Goal: Task Accomplishment & Management: Manage account settings

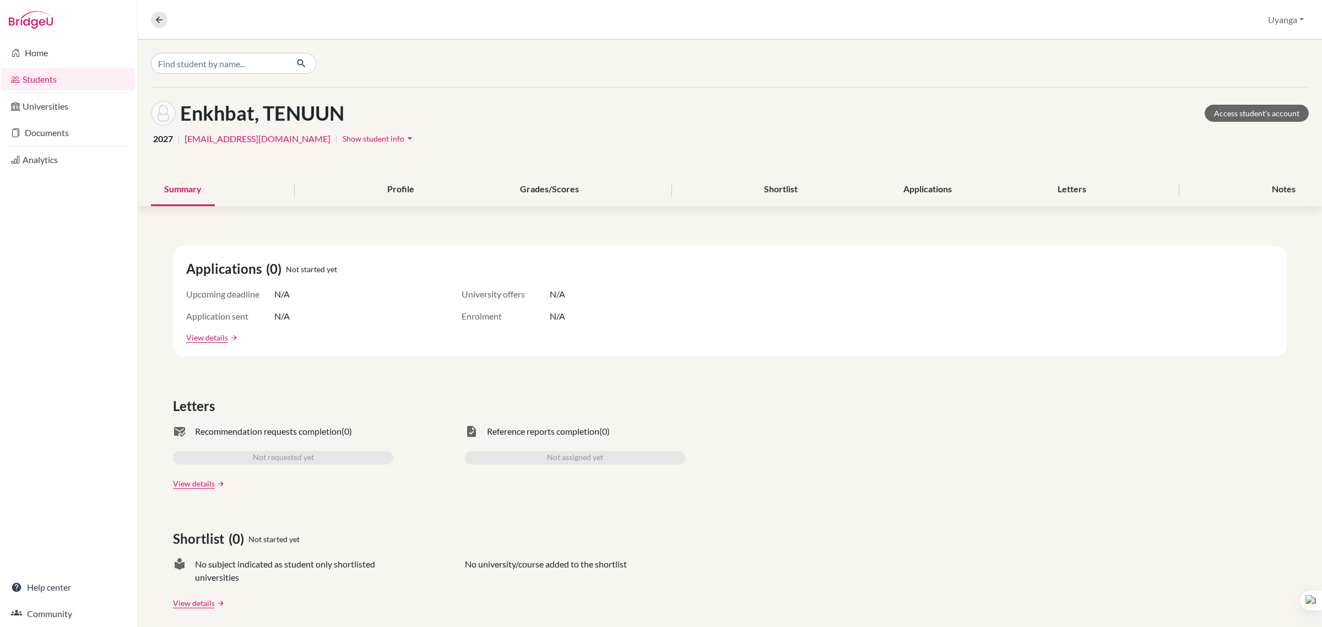
click at [57, 80] on link "Students" at bounding box center [68, 79] width 133 height 22
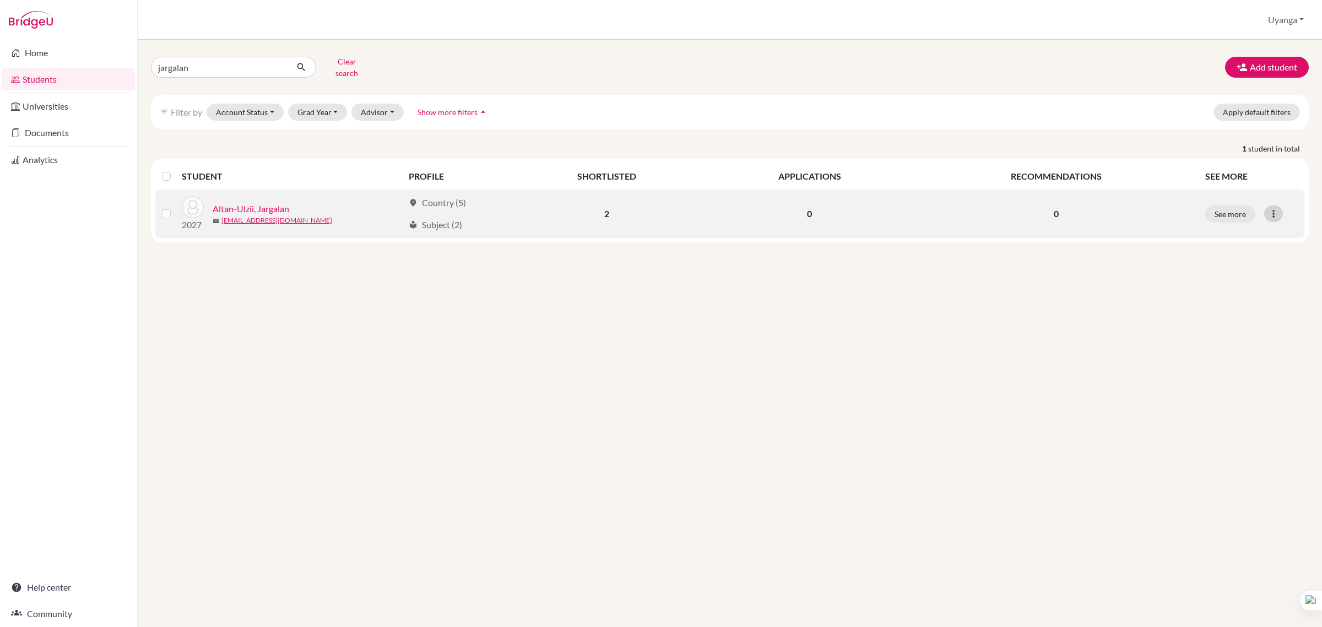
click at [1275, 208] on icon at bounding box center [1273, 213] width 11 height 11
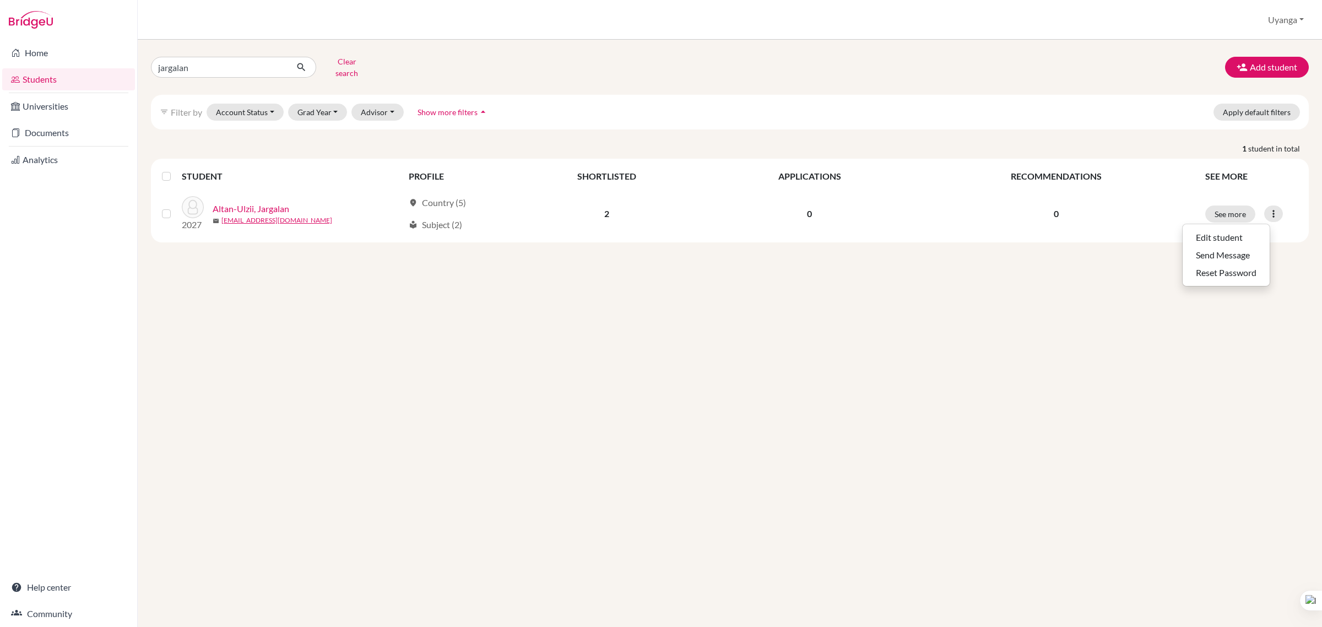
click at [72, 81] on link "Students" at bounding box center [68, 79] width 133 height 22
click at [347, 67] on button "Clear search" at bounding box center [346, 67] width 61 height 29
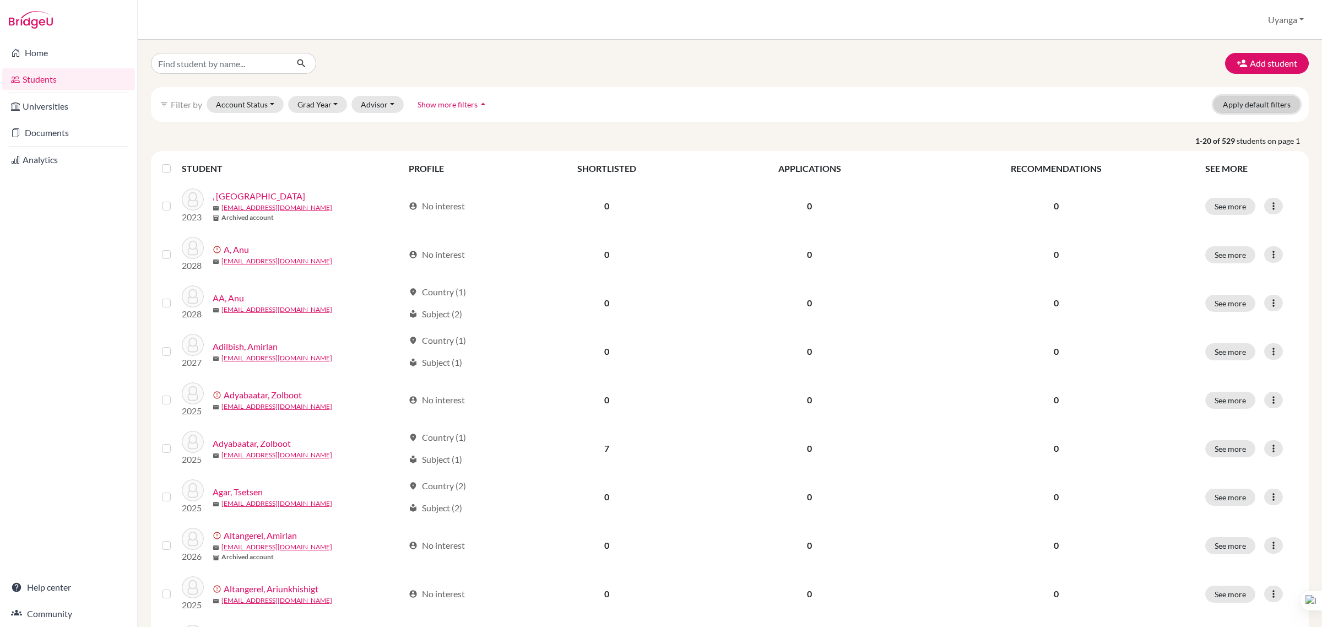
click at [1254, 106] on button "Apply default filters" at bounding box center [1256, 104] width 86 height 17
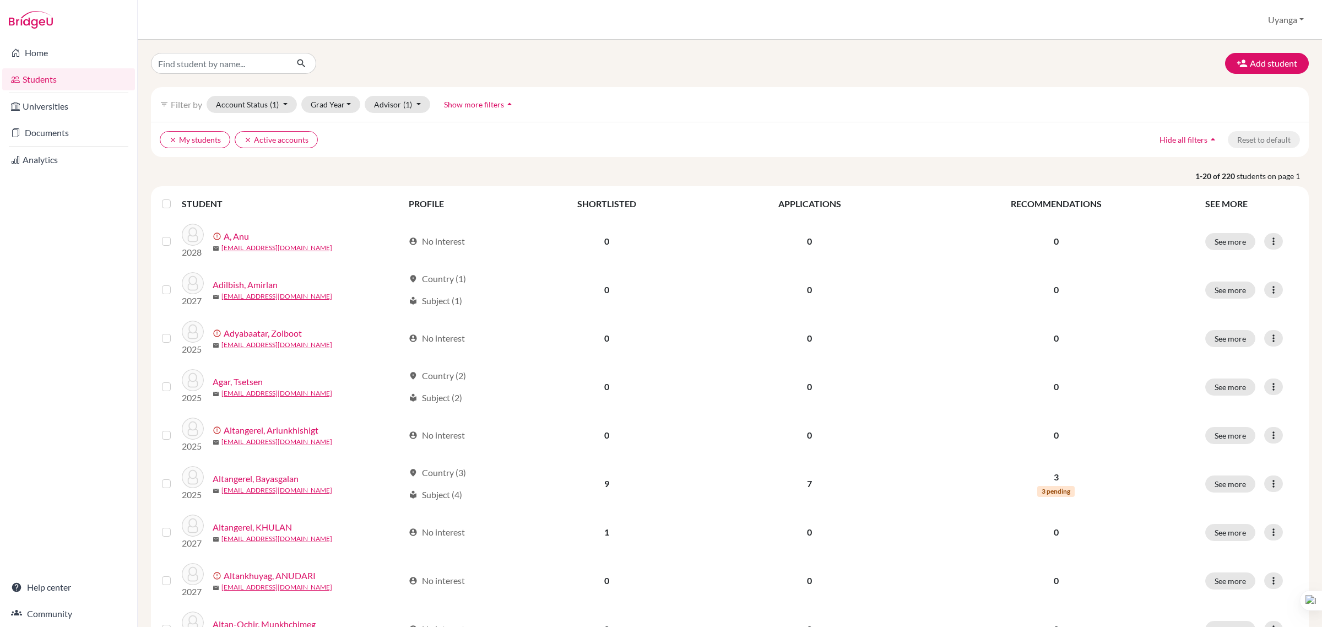
click at [1207, 141] on icon "arrow_drop_up" at bounding box center [1212, 139] width 11 height 11
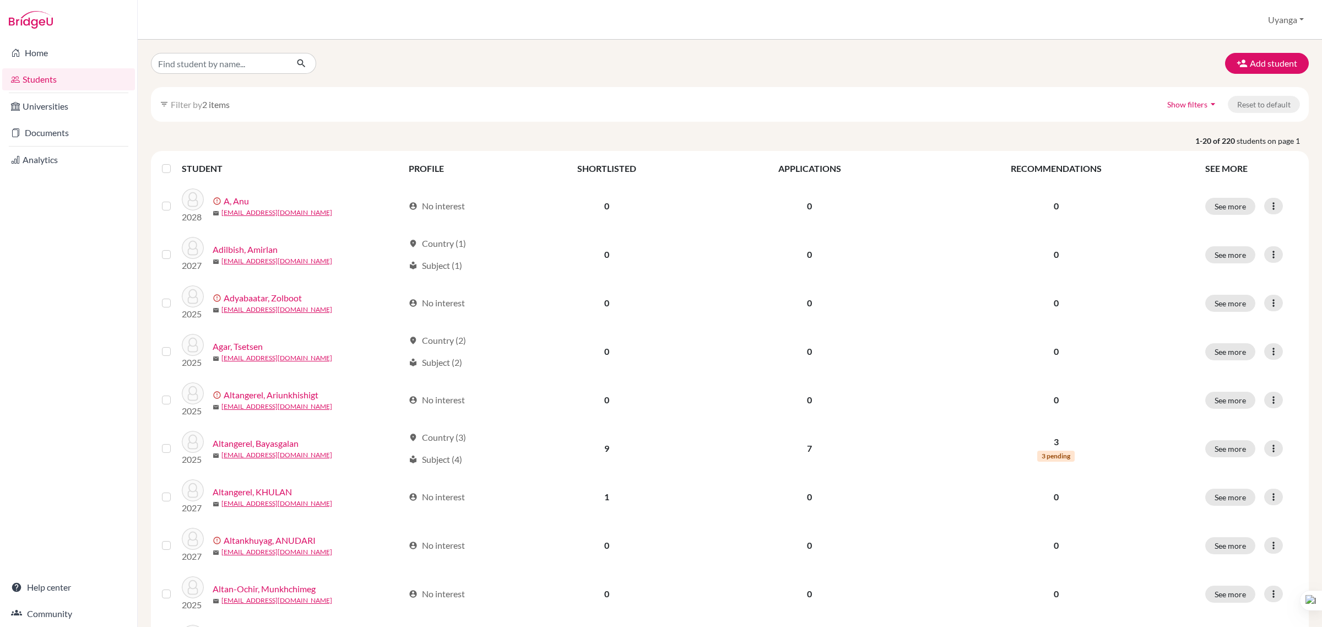
scroll to position [69, 0]
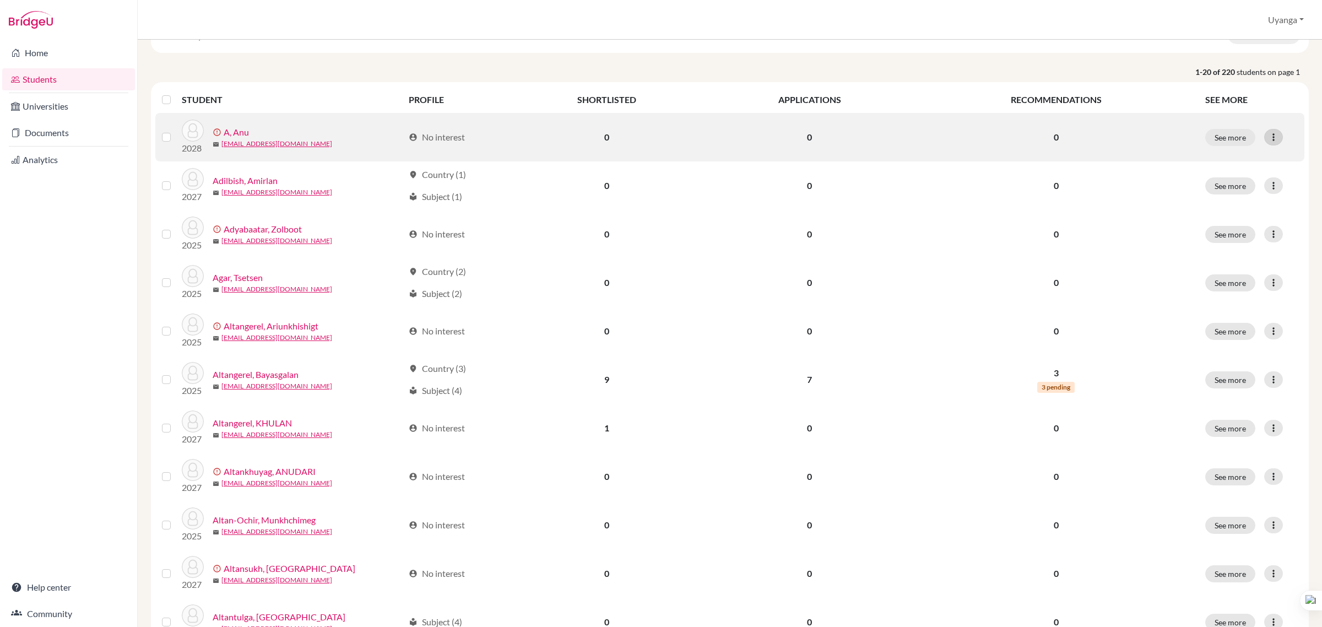
click at [1268, 135] on icon at bounding box center [1273, 137] width 11 height 11
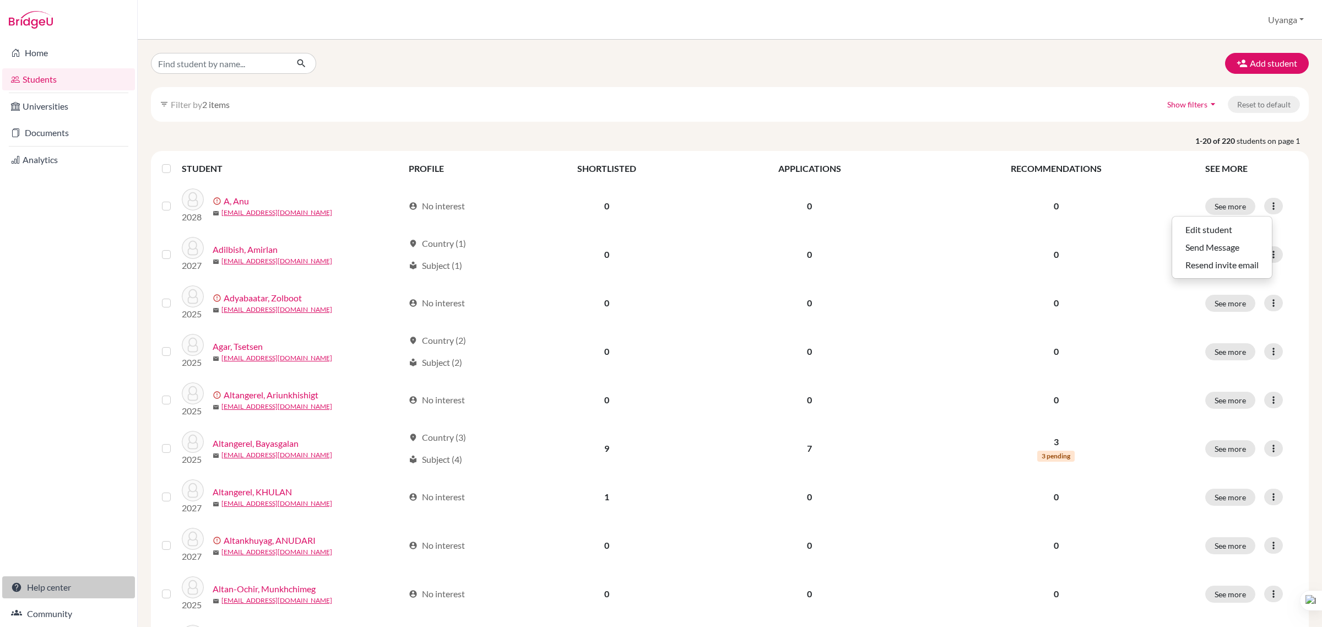
click at [46, 584] on link "Help center" at bounding box center [68, 587] width 133 height 22
click at [1284, 18] on button "Uyanga" at bounding box center [1286, 19] width 46 height 21
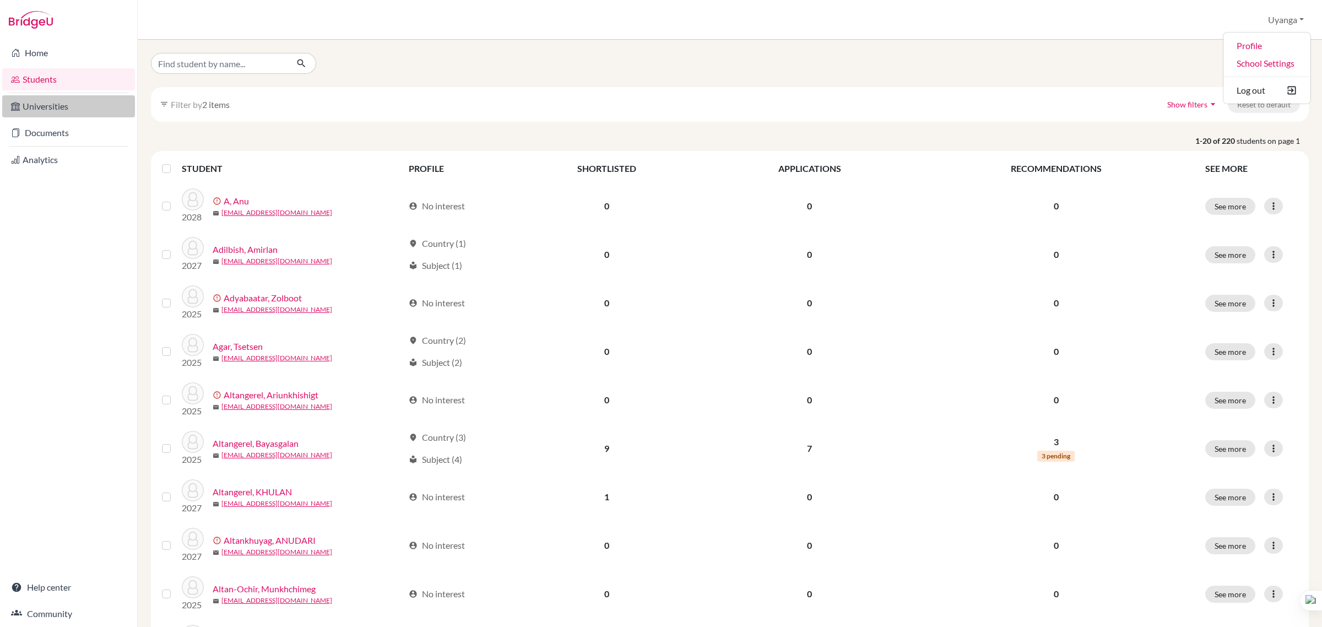
click at [47, 105] on link "Universities" at bounding box center [68, 106] width 133 height 22
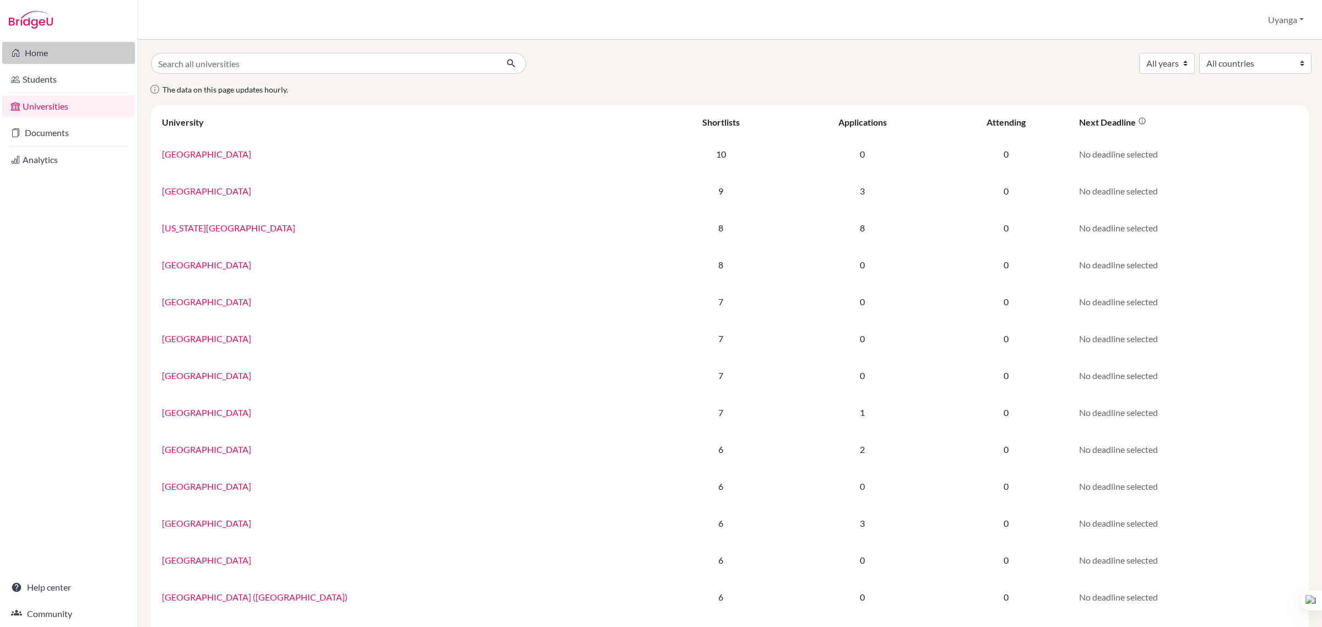
click at [47, 56] on link "Home" at bounding box center [68, 53] width 133 height 22
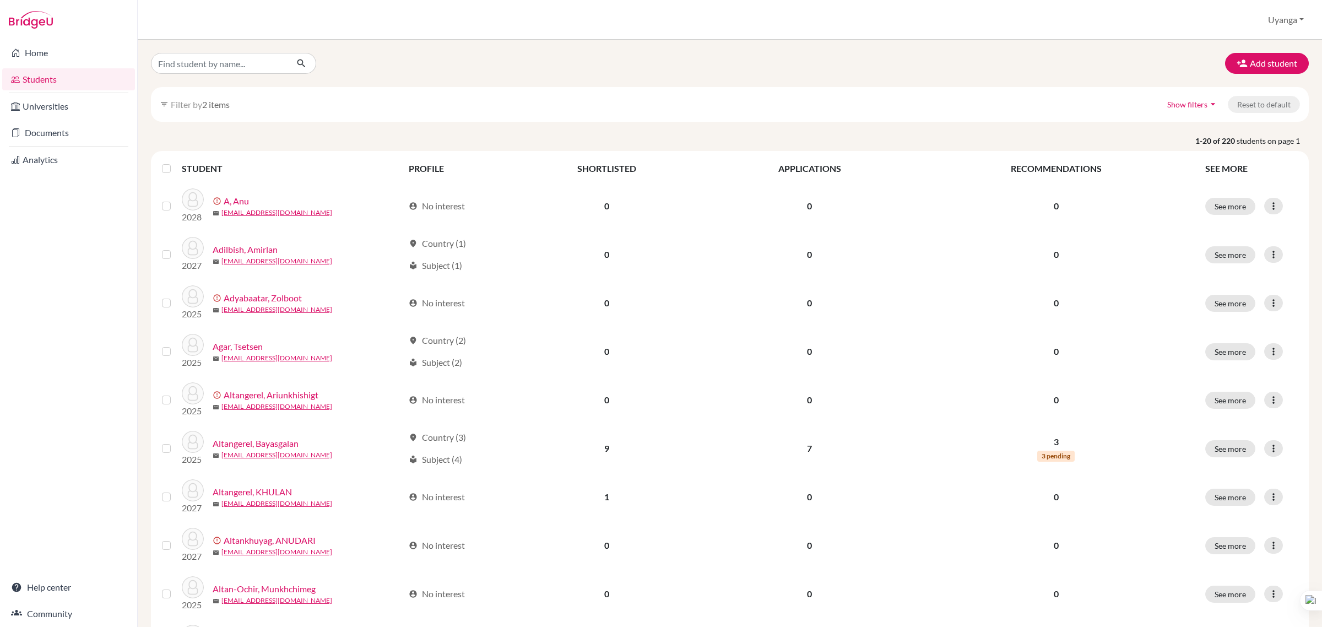
click at [1207, 105] on icon "arrow_drop_down" at bounding box center [1212, 104] width 11 height 11
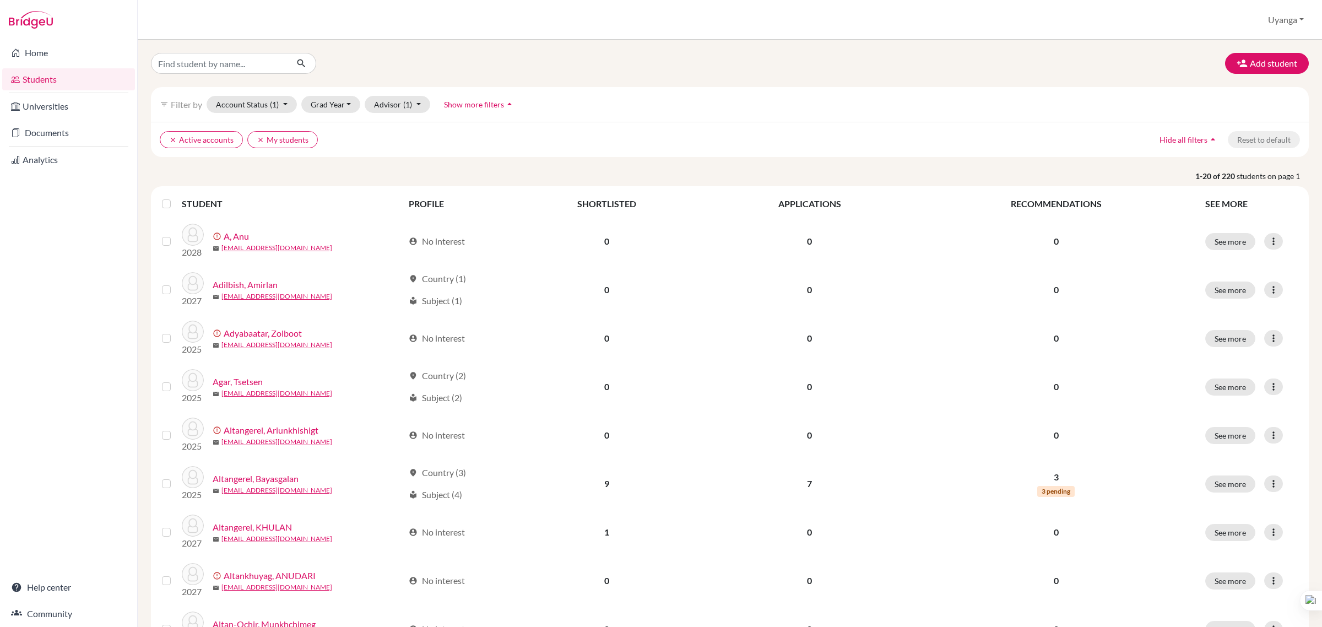
click at [508, 102] on icon "arrow_drop_up" at bounding box center [509, 104] width 11 height 11
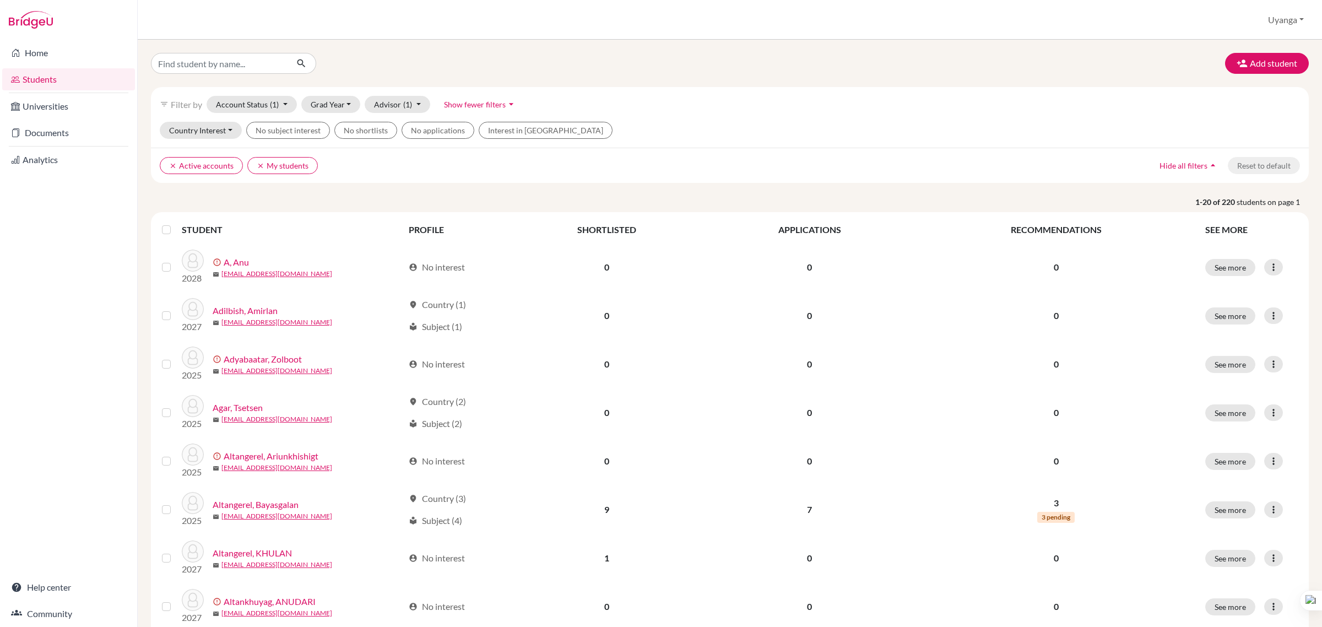
click at [1207, 164] on icon "arrow_drop_up" at bounding box center [1212, 165] width 11 height 11
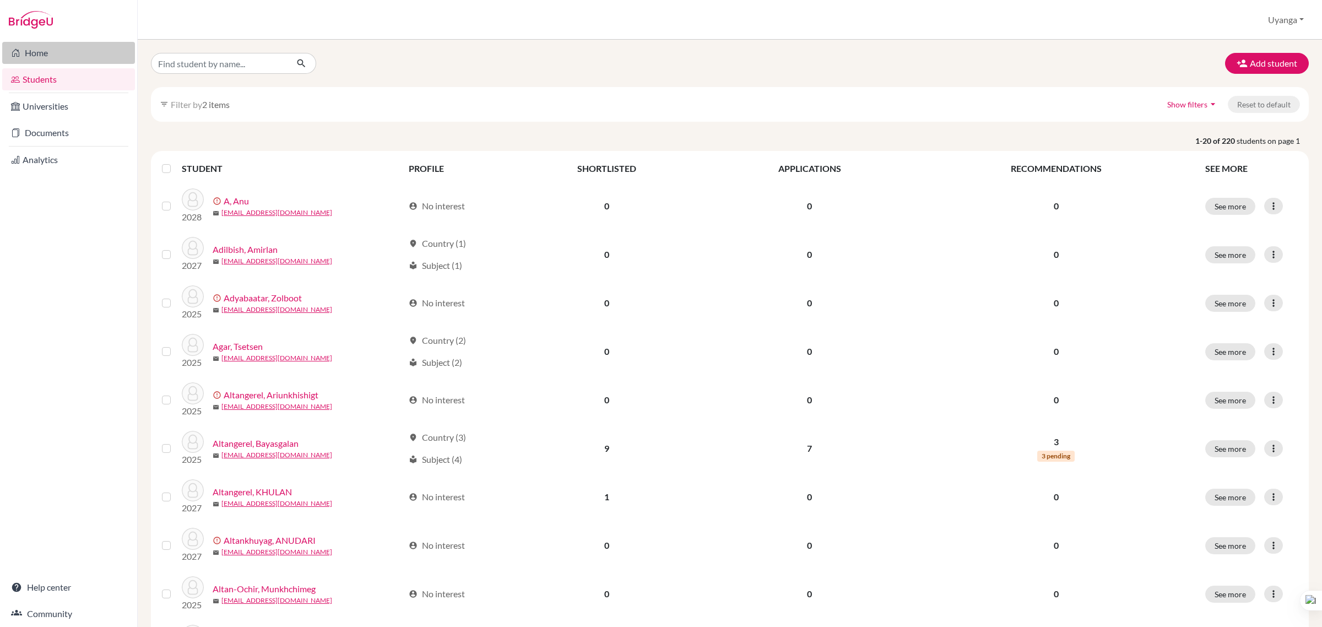
click at [43, 53] on link "Home" at bounding box center [68, 53] width 133 height 22
click at [1221, 171] on th "SEE MORE" at bounding box center [1251, 168] width 106 height 26
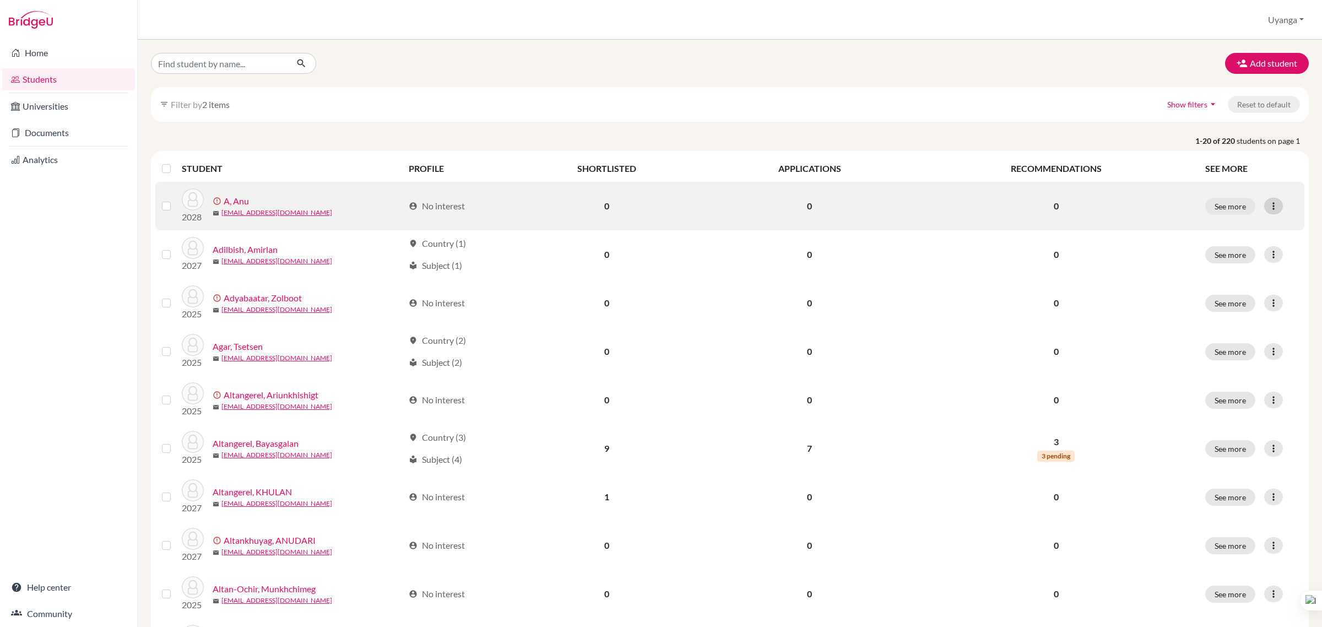
click at [1268, 211] on icon at bounding box center [1273, 205] width 11 height 11
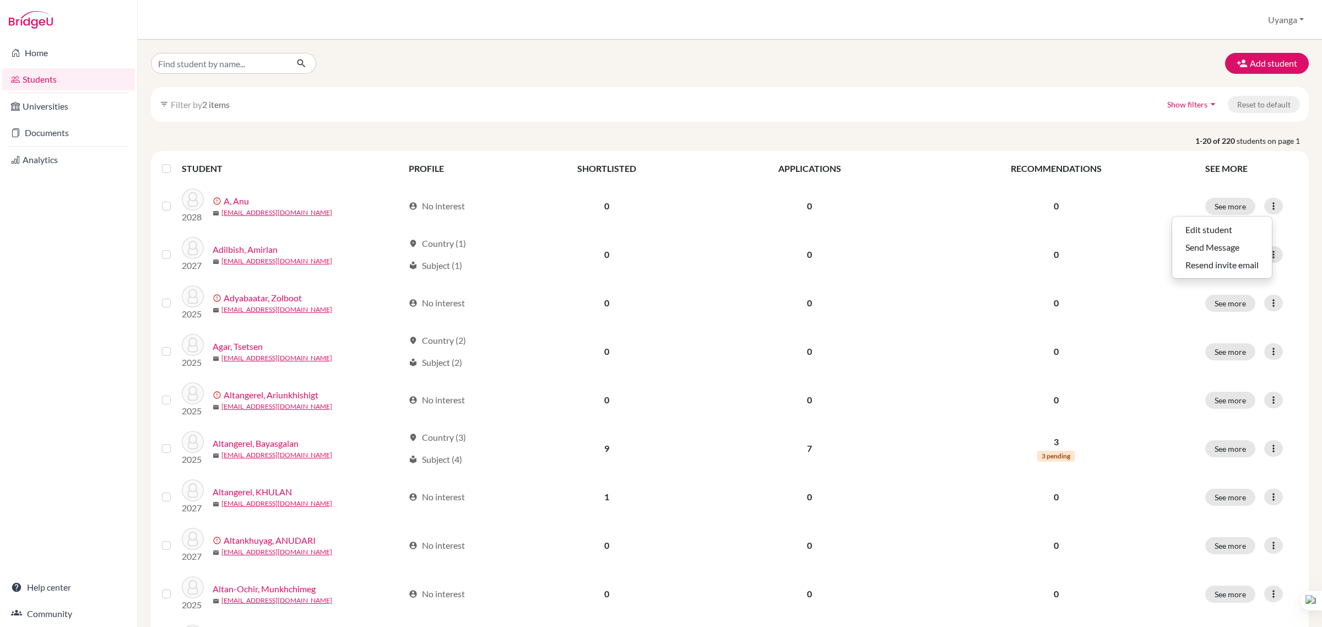
click at [519, 103] on div "filter_list Filter by 2 items Show filters arrow_drop_down Reset to default" at bounding box center [730, 104] width 1158 height 35
click at [1245, 55] on button "Add student" at bounding box center [1267, 63] width 84 height 21
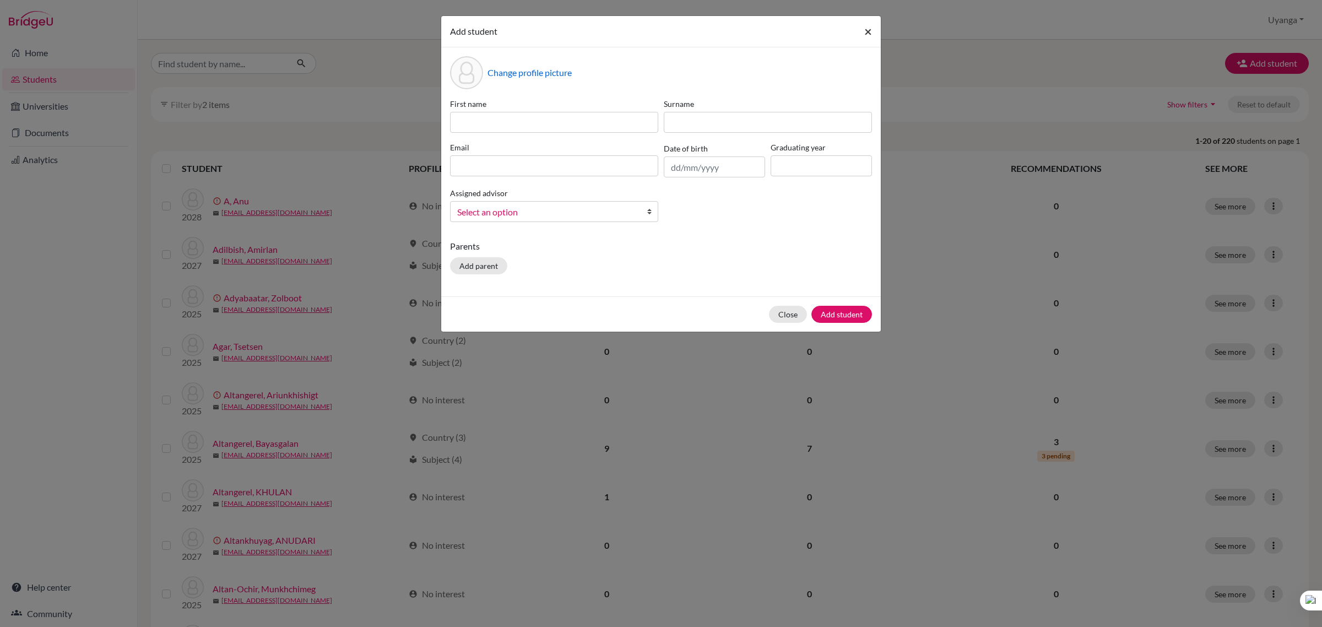
click at [868, 33] on span "×" at bounding box center [868, 31] width 8 height 16
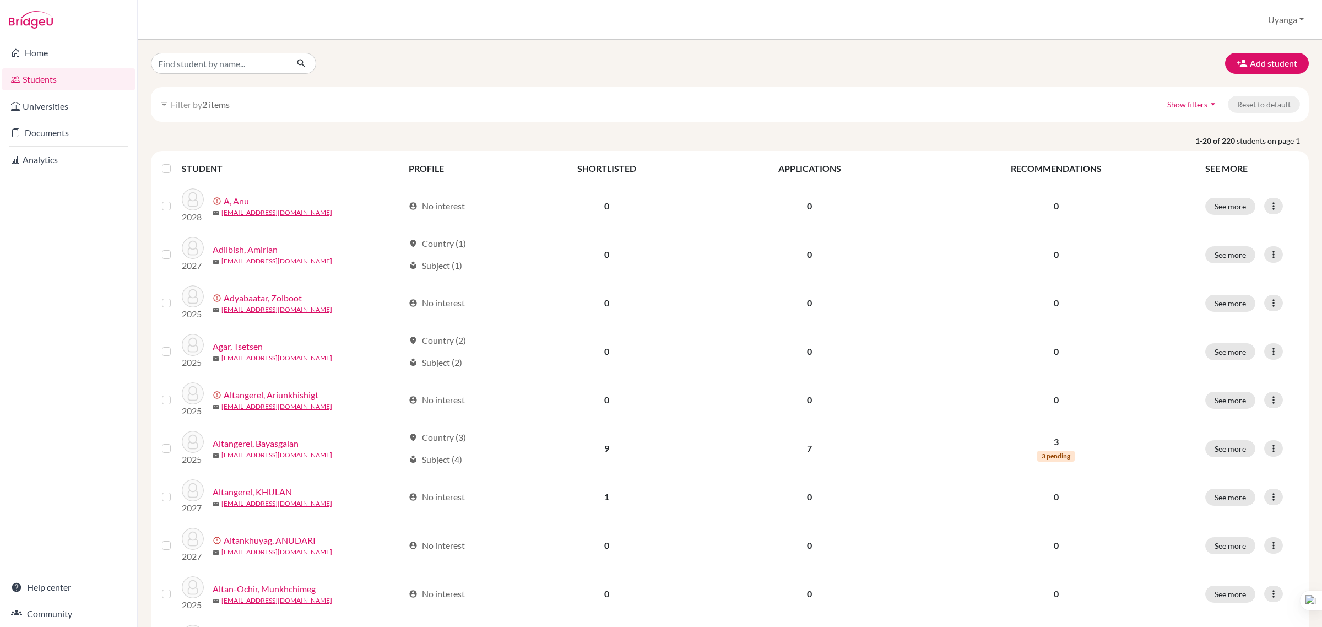
click at [165, 107] on icon "filter_list" at bounding box center [164, 104] width 9 height 9
click at [1170, 105] on span "Show filters" at bounding box center [1187, 104] width 40 height 9
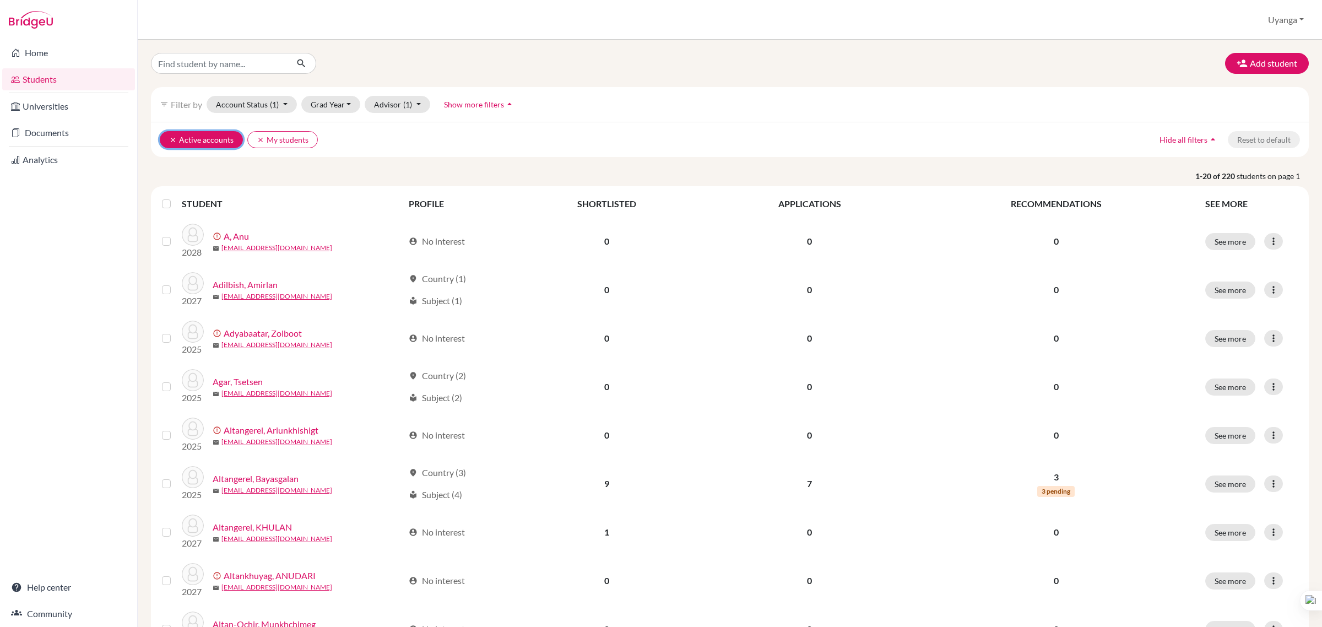
click at [169, 141] on icon "clear" at bounding box center [173, 140] width 8 height 8
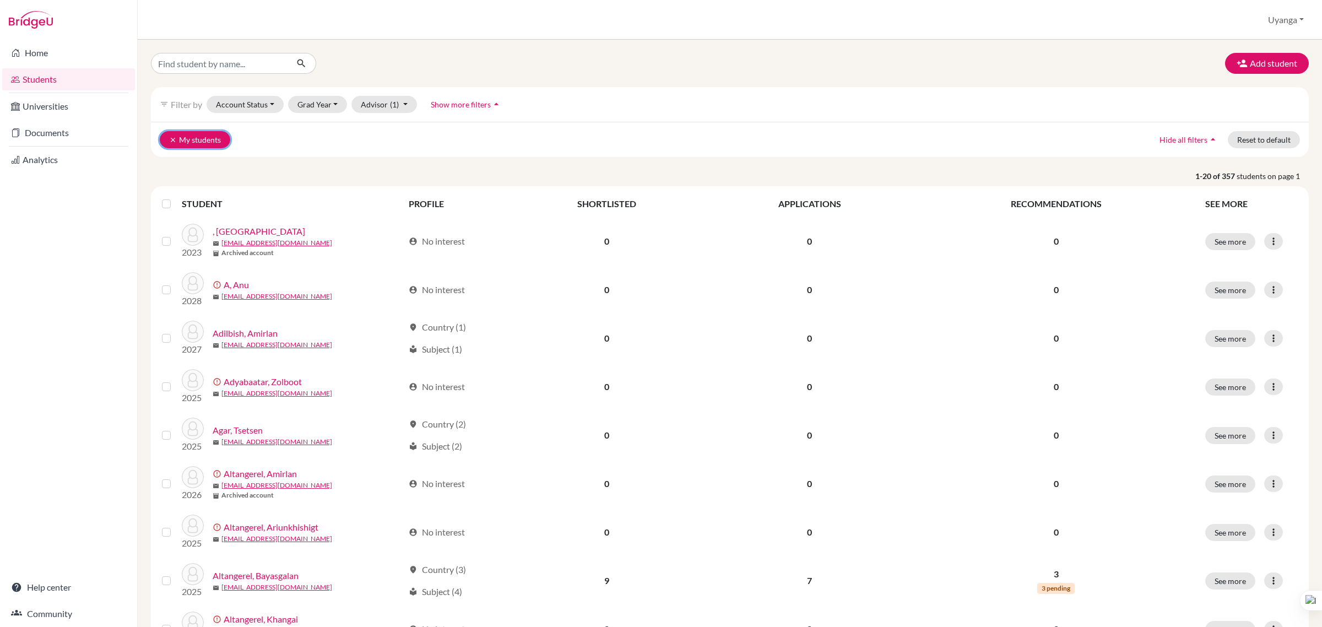
click at [169, 140] on icon "clear" at bounding box center [173, 140] width 8 height 8
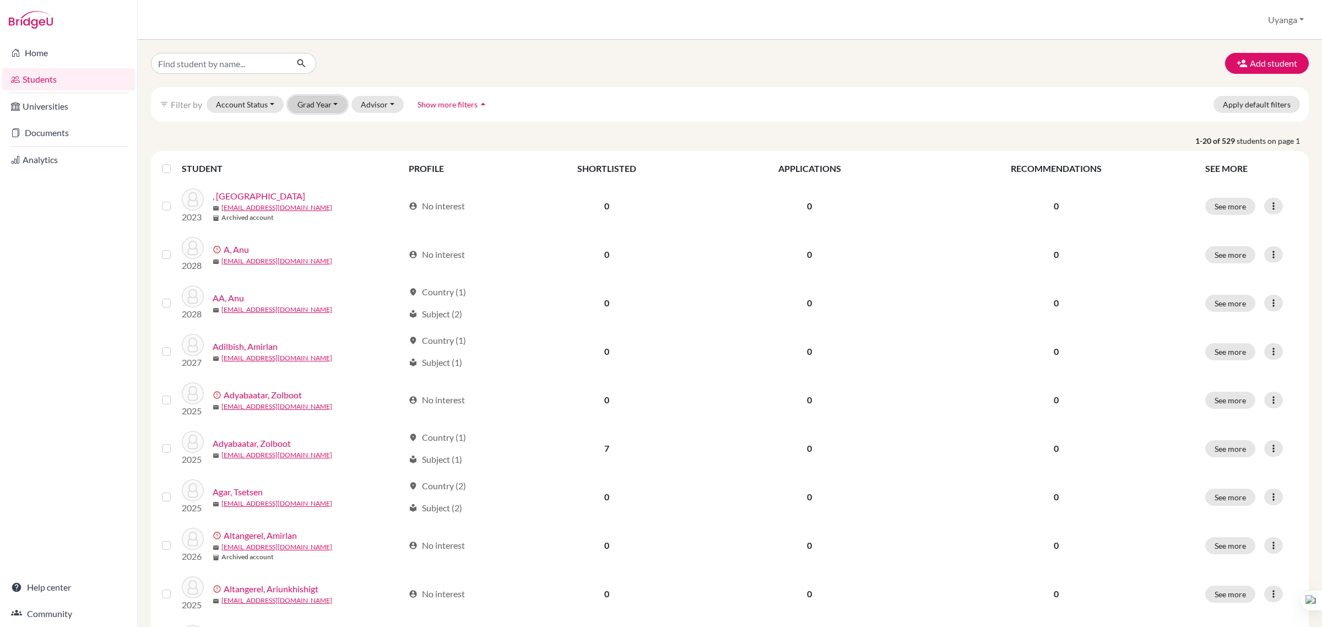
click at [336, 103] on button "Grad Year" at bounding box center [317, 104] width 59 height 17
click at [329, 166] on div "2029" at bounding box center [321, 162] width 39 height 13
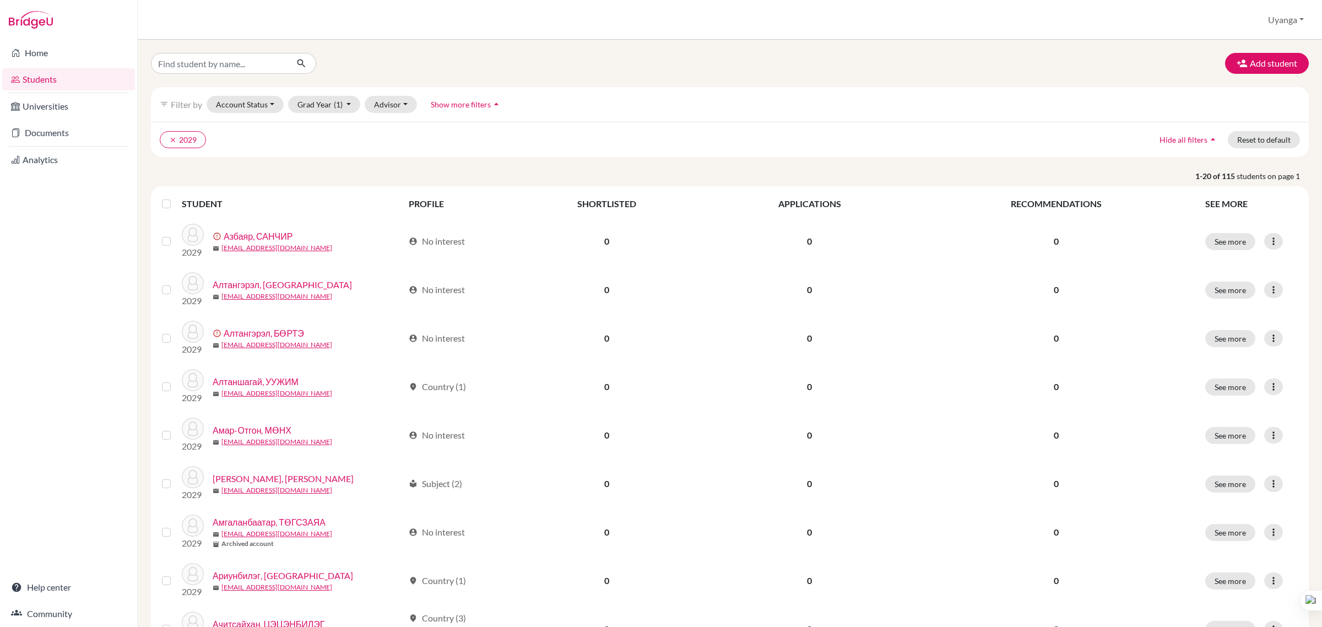
click at [175, 197] on label at bounding box center [175, 197] width 0 height 0
click at [0, 0] on input "checkbox" at bounding box center [0, 0] width 0 height 0
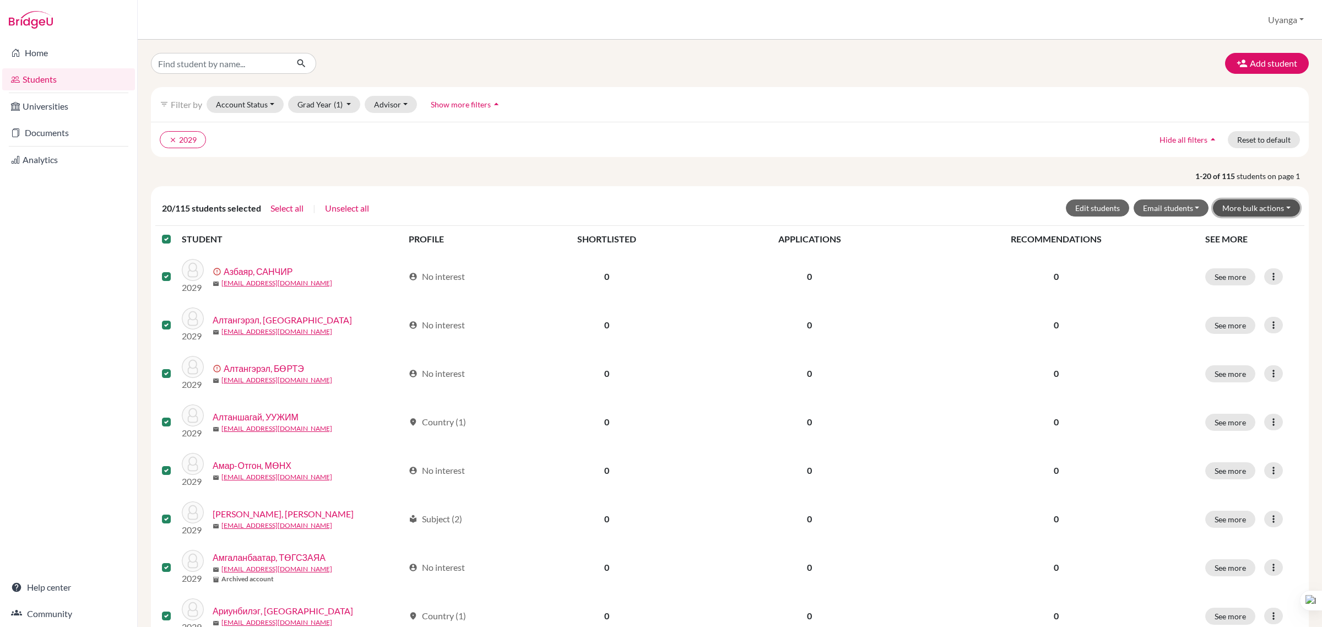
click at [1229, 210] on button "More bulk actions" at bounding box center [1256, 207] width 87 height 17
click at [1094, 210] on button "Edit students" at bounding box center [1097, 207] width 63 height 17
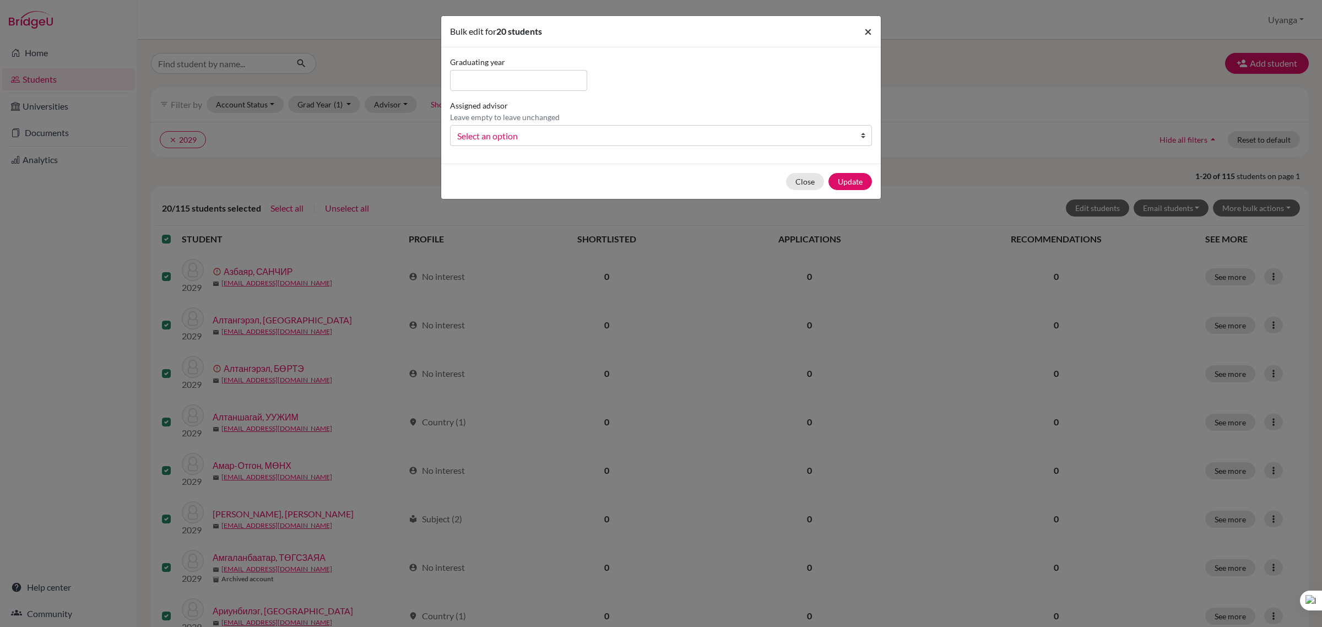
click at [867, 31] on span "×" at bounding box center [868, 31] width 8 height 16
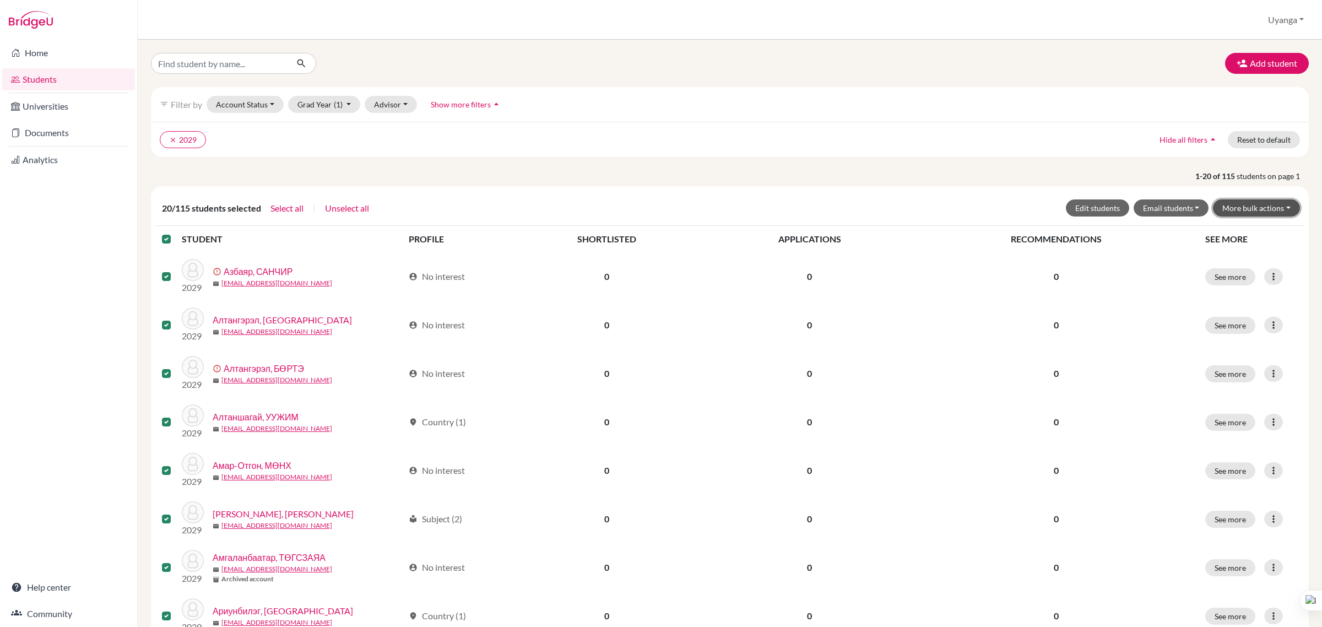
click at [1275, 207] on button "More bulk actions" at bounding box center [1256, 207] width 87 height 17
click at [921, 152] on div "clear 2029 Hide all filters arrow_drop_up Reset to default" at bounding box center [730, 139] width 1158 height 35
click at [73, 126] on link "Documents" at bounding box center [68, 133] width 133 height 22
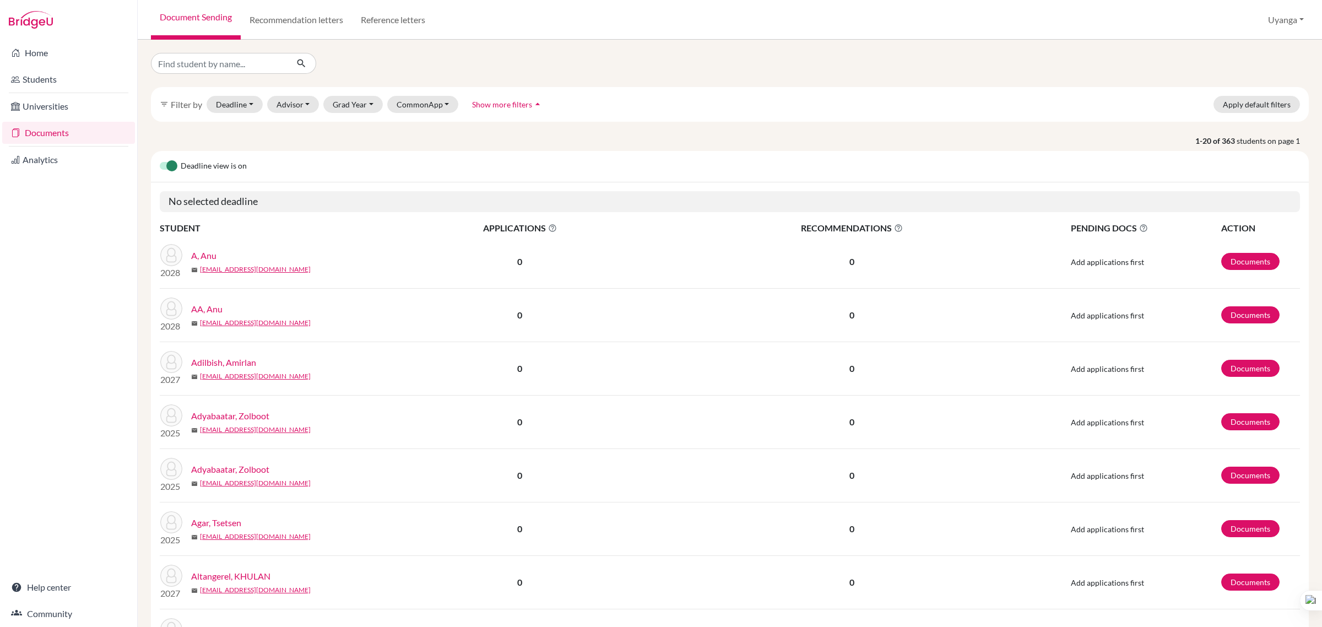
click at [532, 104] on icon "arrow_drop_up" at bounding box center [537, 104] width 11 height 11
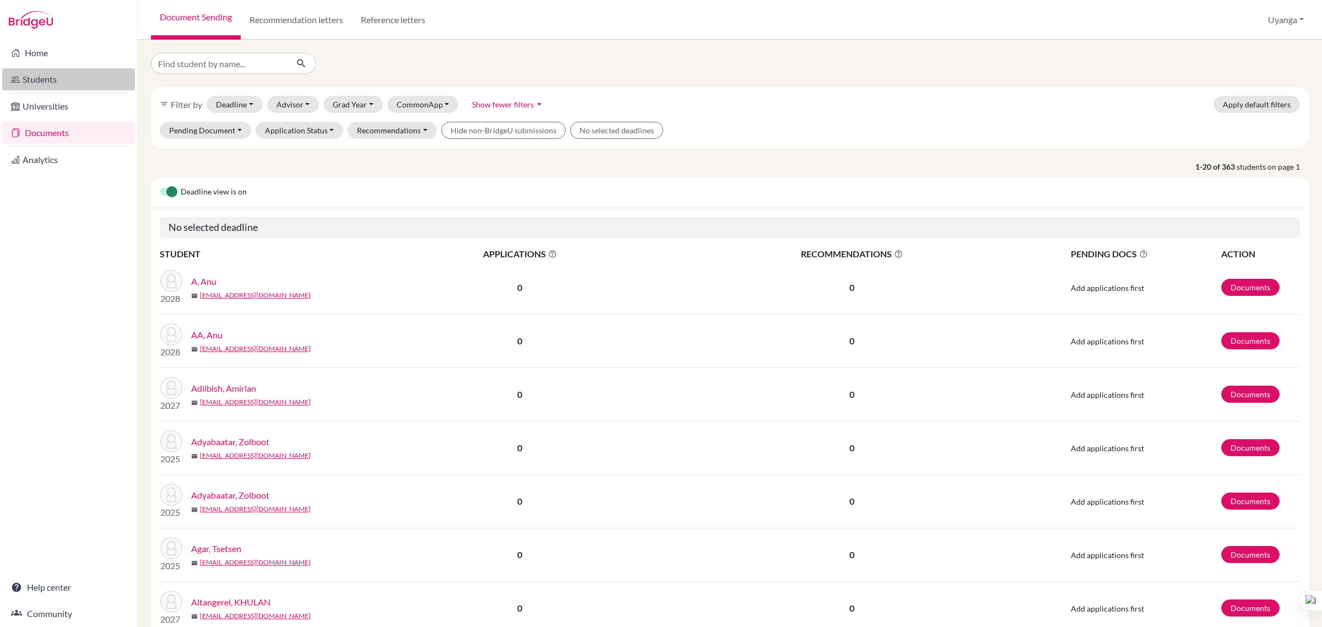
click at [50, 73] on link "Students" at bounding box center [68, 79] width 133 height 22
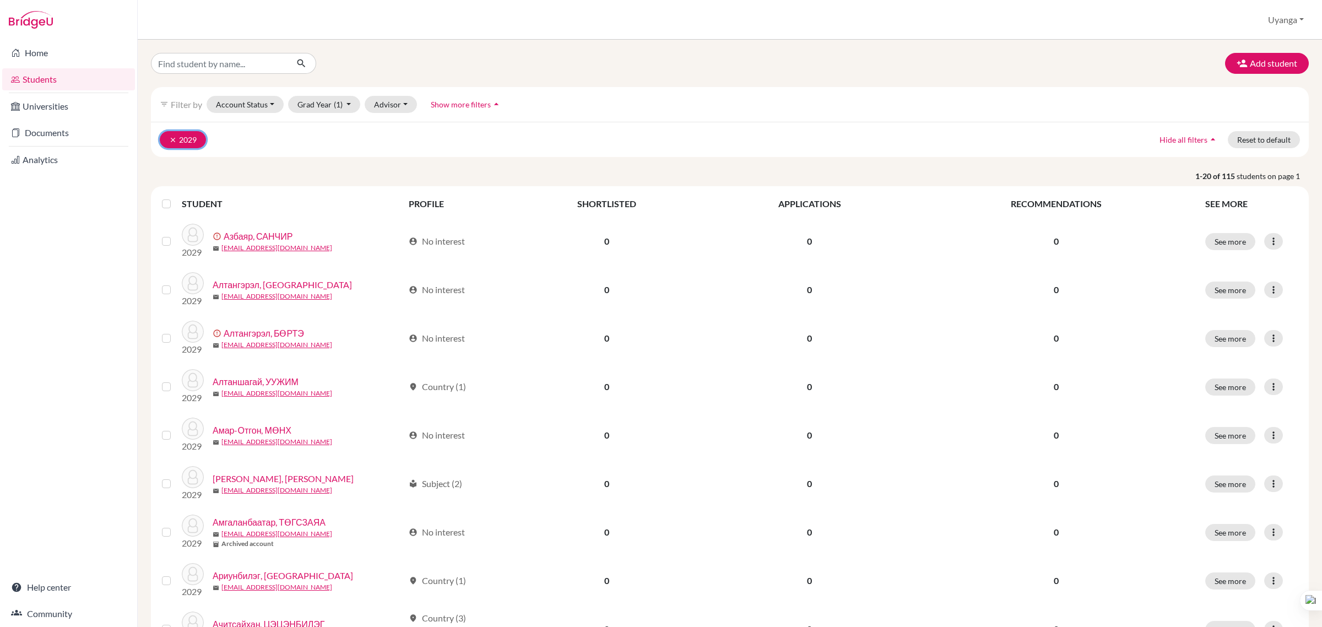
click at [169, 138] on icon "clear" at bounding box center [173, 140] width 8 height 8
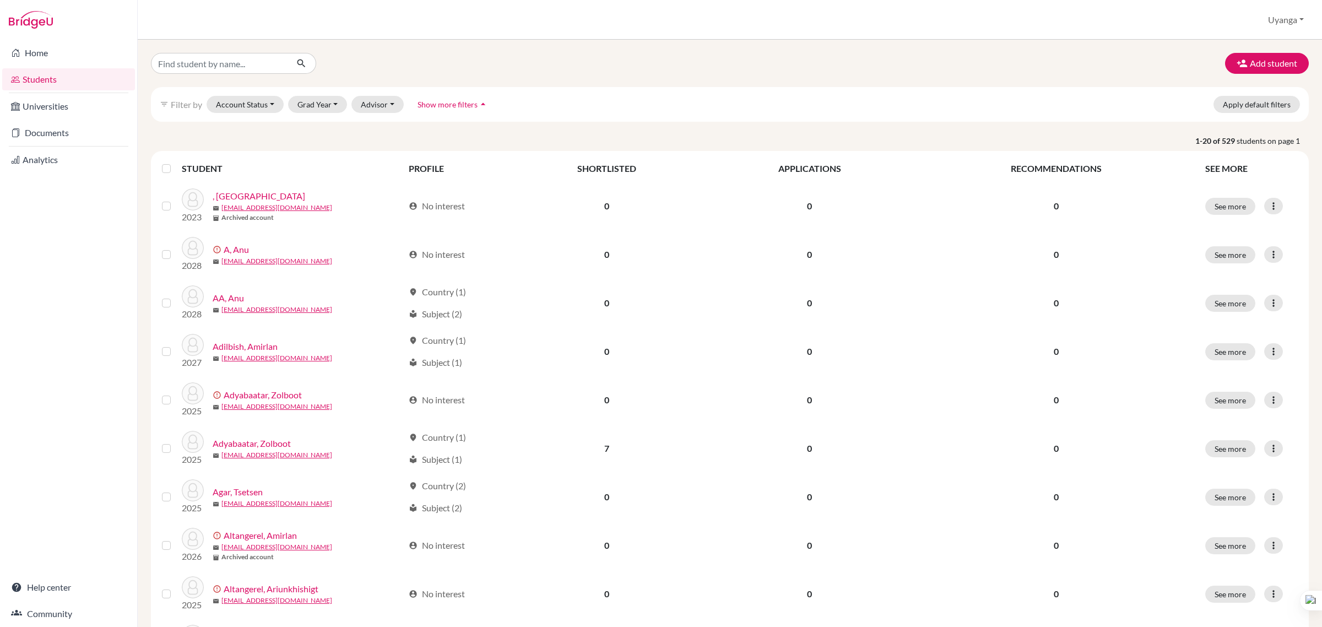
click at [482, 102] on icon "arrow_drop_up" at bounding box center [482, 104] width 11 height 11
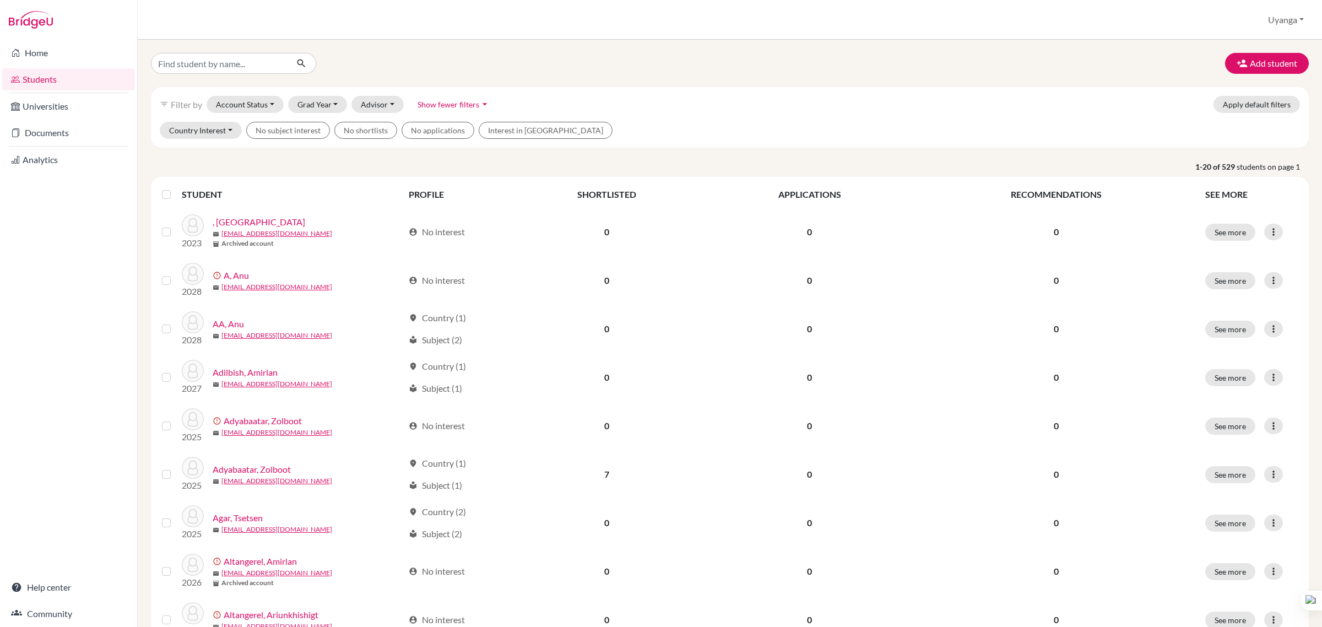
click at [61, 40] on li "Home" at bounding box center [68, 53] width 137 height 26
click at [70, 47] on link "Home" at bounding box center [68, 53] width 133 height 22
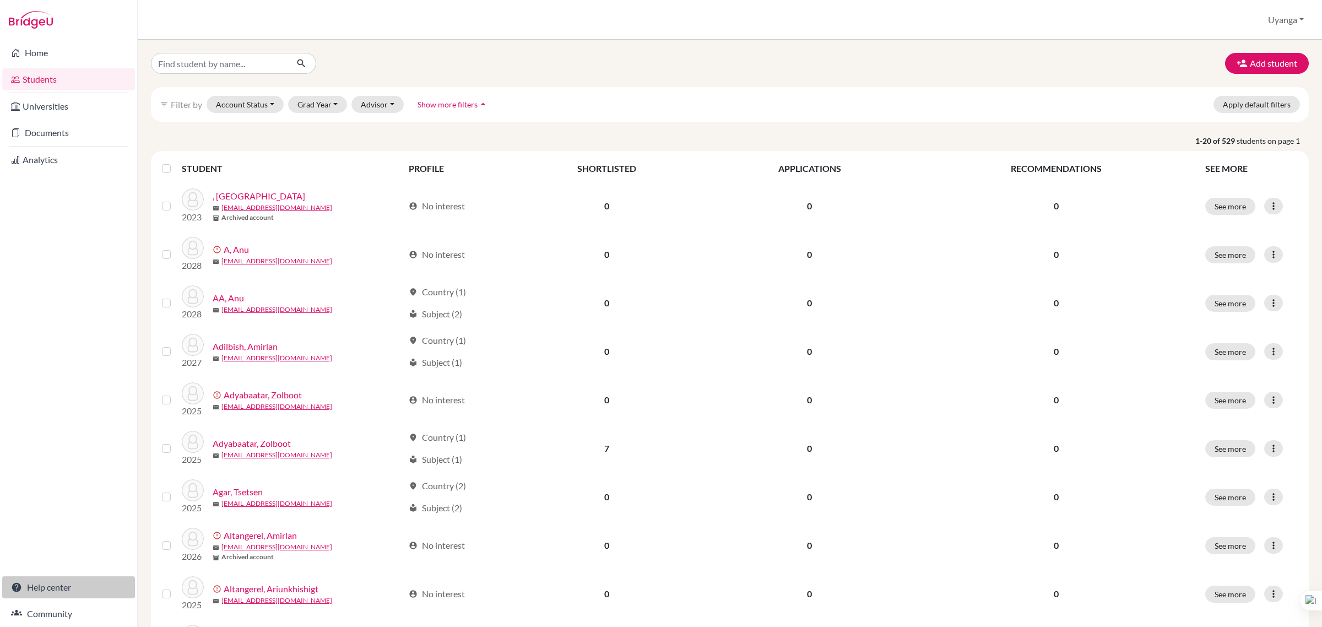
click at [48, 582] on link "Help center" at bounding box center [68, 587] width 133 height 22
